Goal: Information Seeking & Learning: Learn about a topic

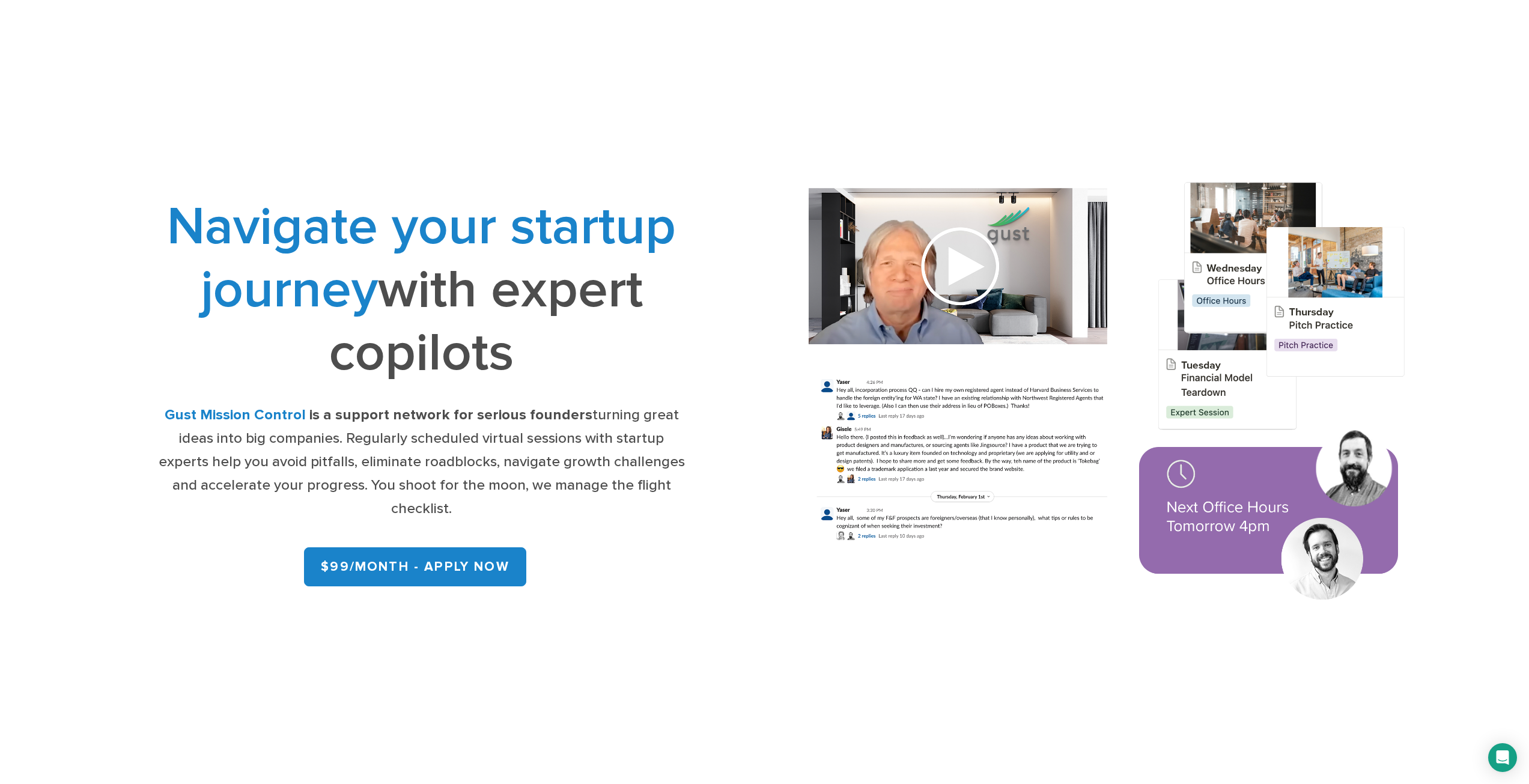
click at [224, 3] on div "Office Hours Expert Sessions Network Testimonials FAQ $99/month – Apply Now" at bounding box center [764, 59] width 1377 height 117
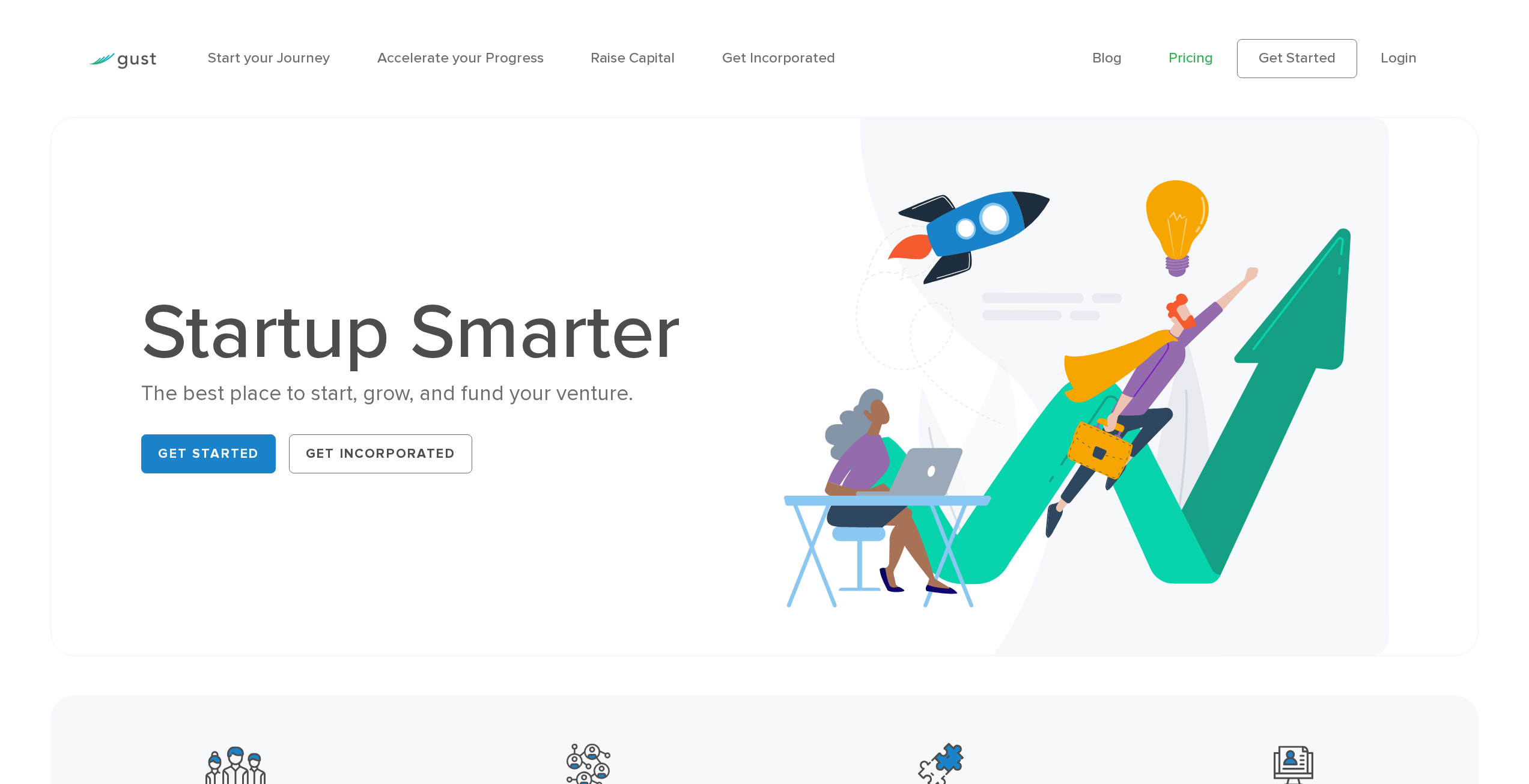
click at [1195, 57] on link "Pricing" at bounding box center [1191, 58] width 45 height 18
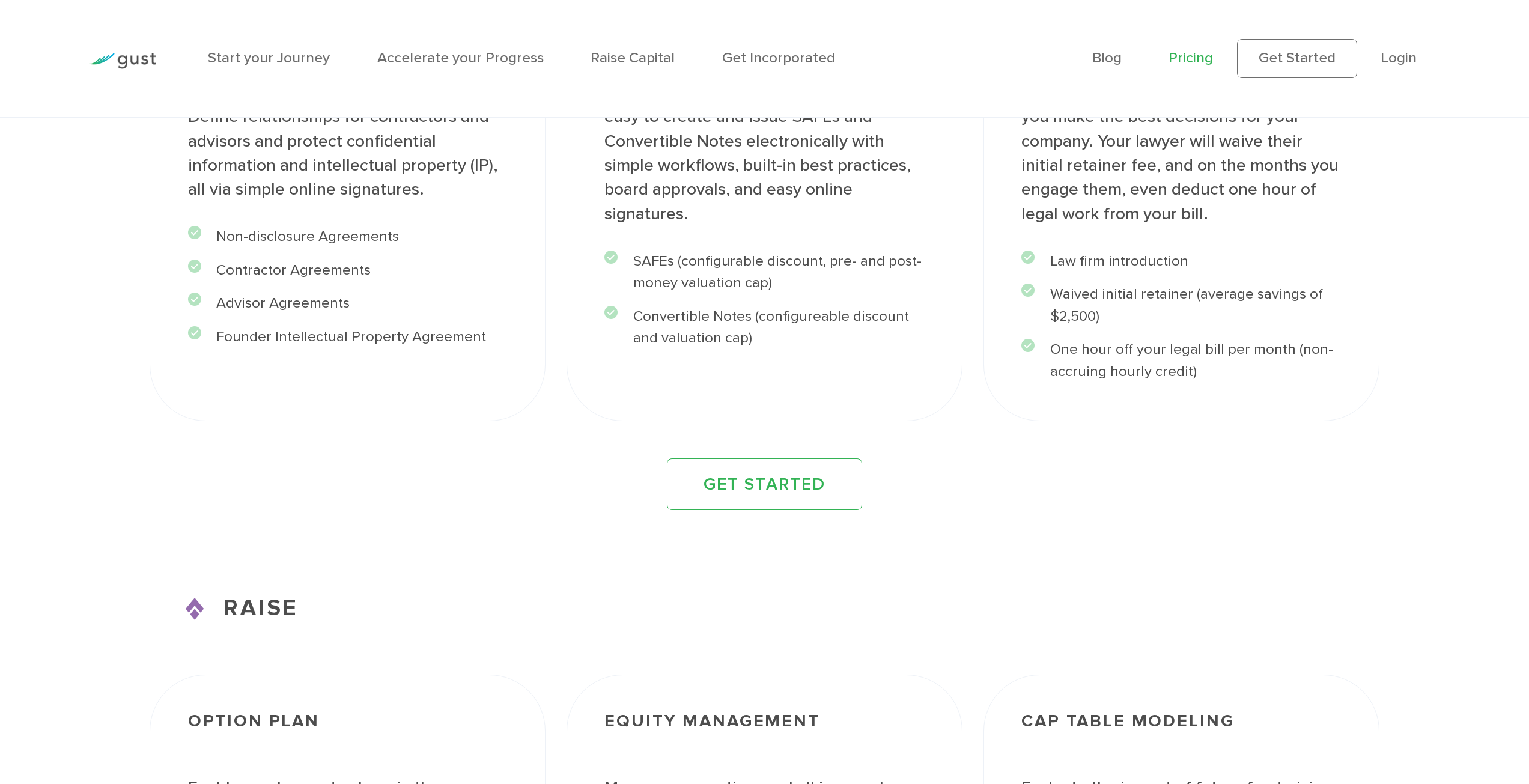
scroll to position [2242, 0]
